Goal: Navigation & Orientation: Find specific page/section

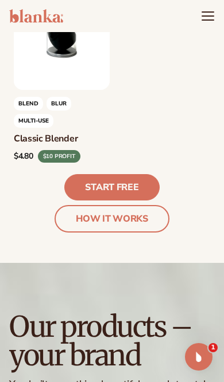
scroll to position [5134, 0]
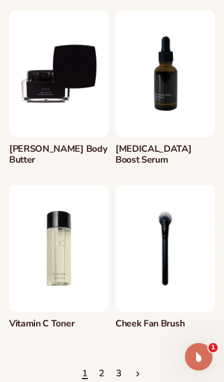
scroll to position [1141, 0]
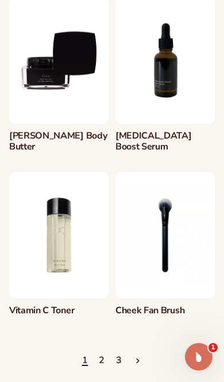
click at [100, 361] on link "2" at bounding box center [102, 360] width 6 height 25
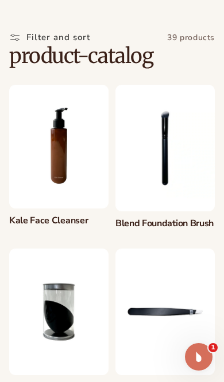
scroll to position [1159, 0]
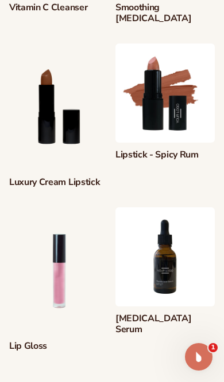
scroll to position [1117, 0]
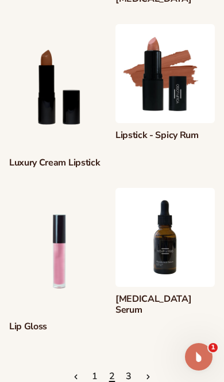
click at [128, 365] on link "3" at bounding box center [129, 377] width 6 height 25
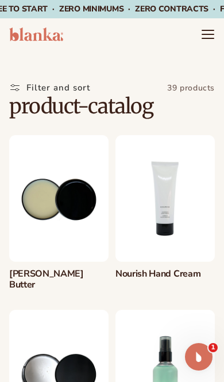
scroll to position [1135, 0]
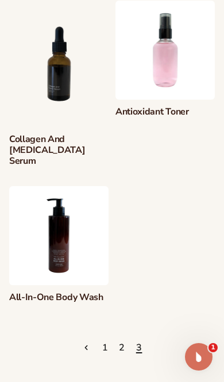
scroll to position [497, 0]
